Goal: Transaction & Acquisition: Purchase product/service

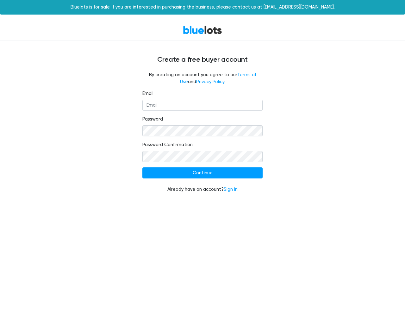
type input "[EMAIL_ADDRESS][DOMAIN_NAME]"
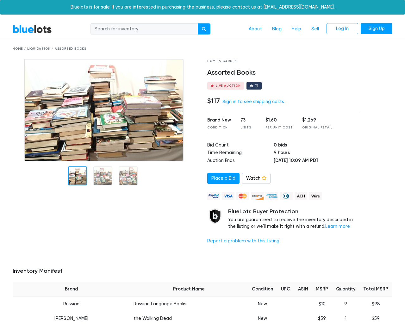
scroll to position [1339, 0]
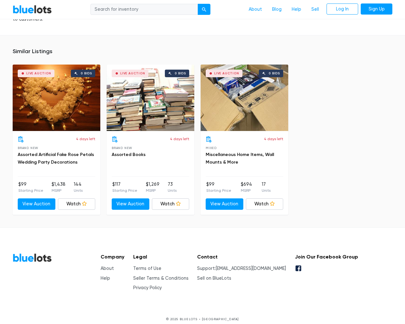
type input "the"
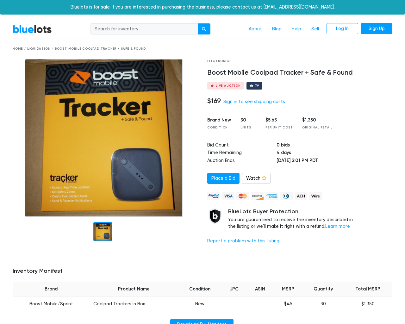
scroll to position [450, 0]
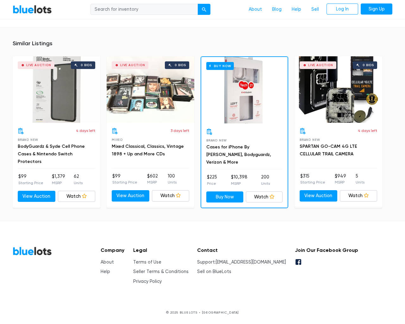
type input "the"
